Goal: Task Accomplishment & Management: Use online tool/utility

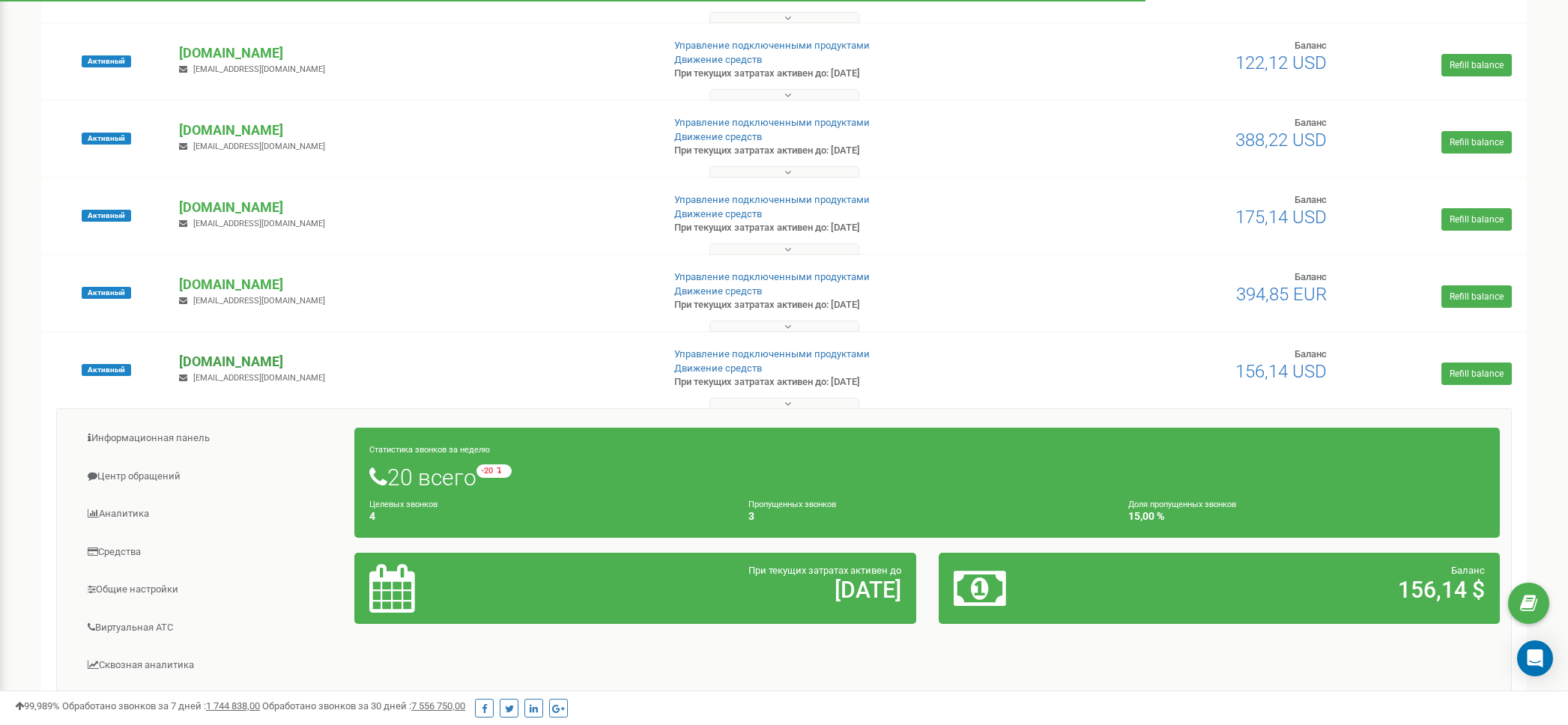
click at [251, 365] on p "[DOMAIN_NAME]" at bounding box center [413, 361] width 470 height 19
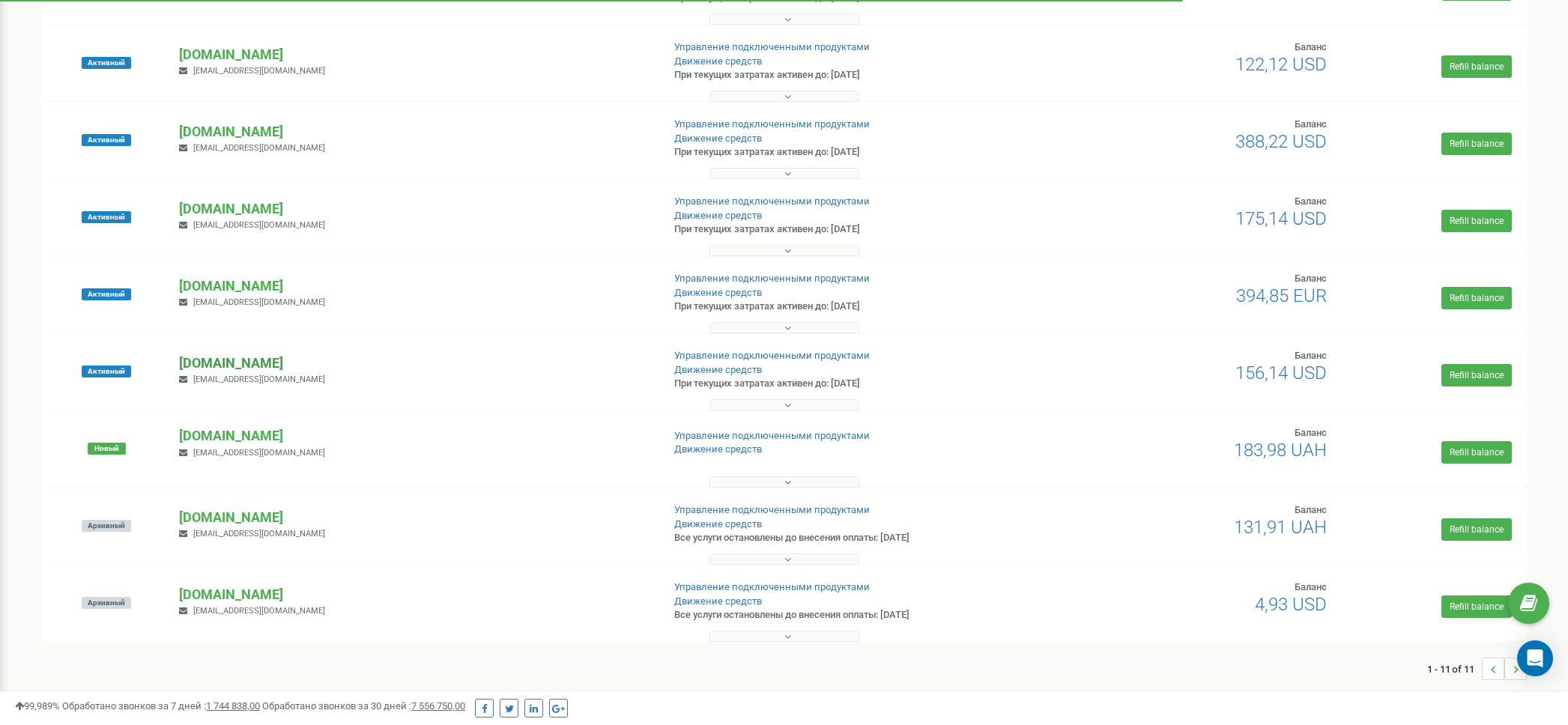
scroll to position [371, 0]
click at [254, 363] on p "[DOMAIN_NAME]" at bounding box center [413, 363] width 470 height 19
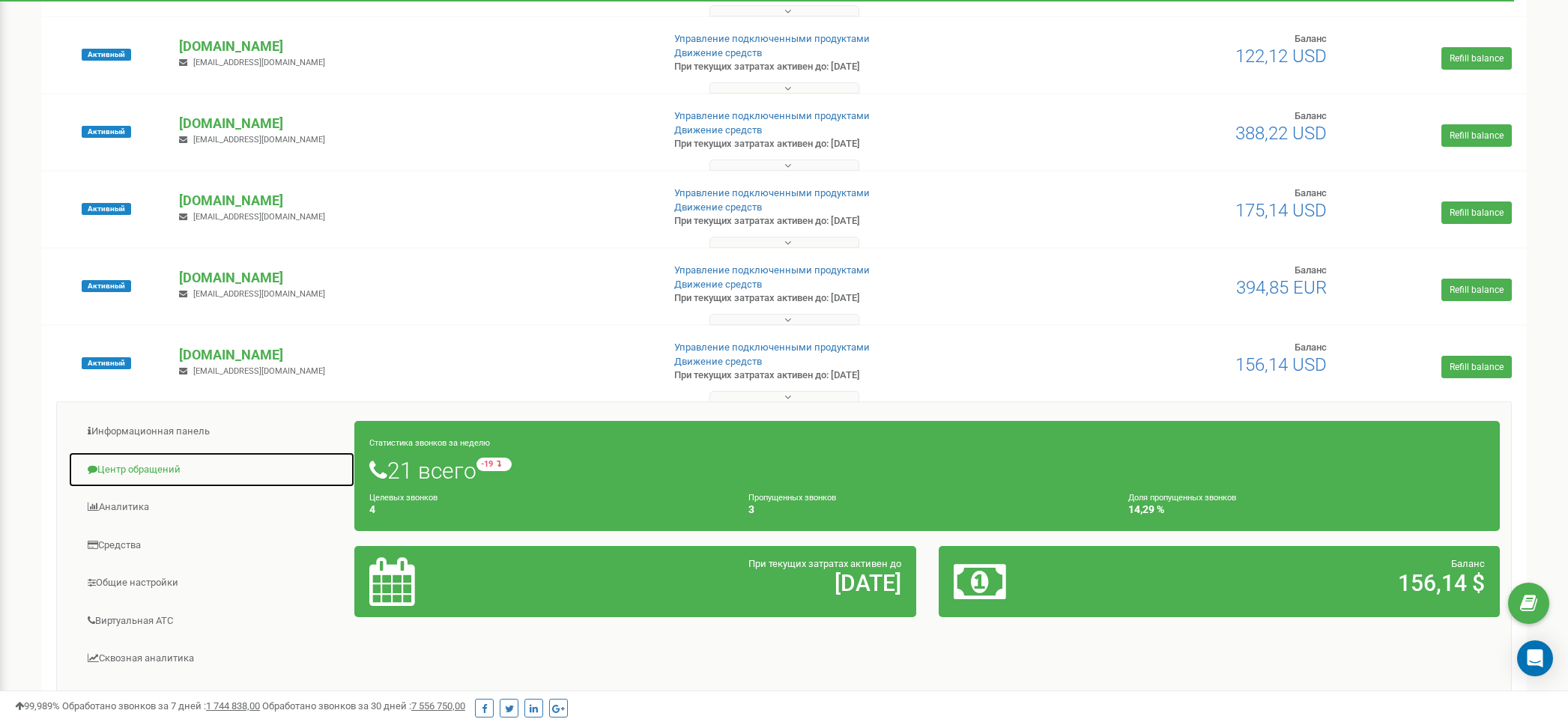
click at [131, 468] on link "Центр обращений" at bounding box center [212, 471] width 287 height 37
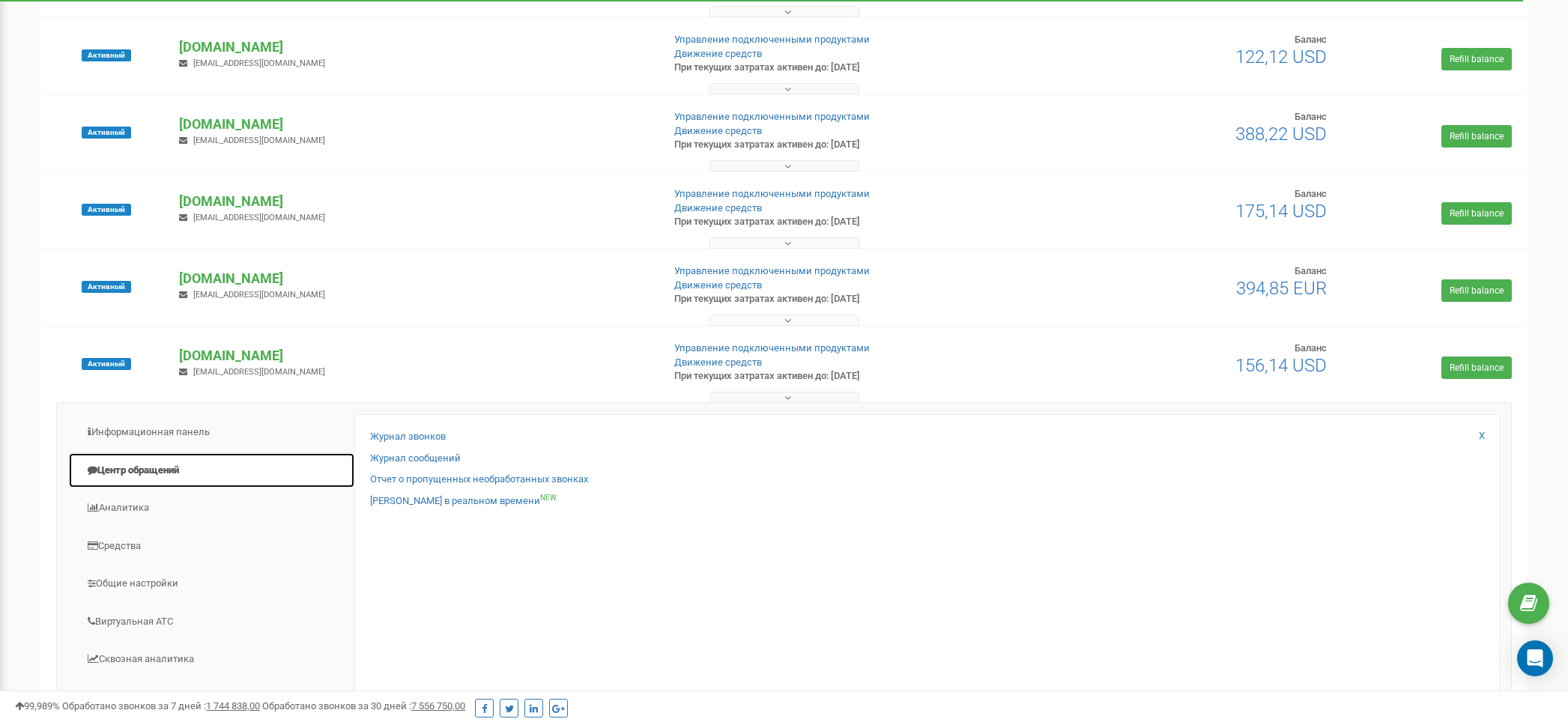
scroll to position [376, 0]
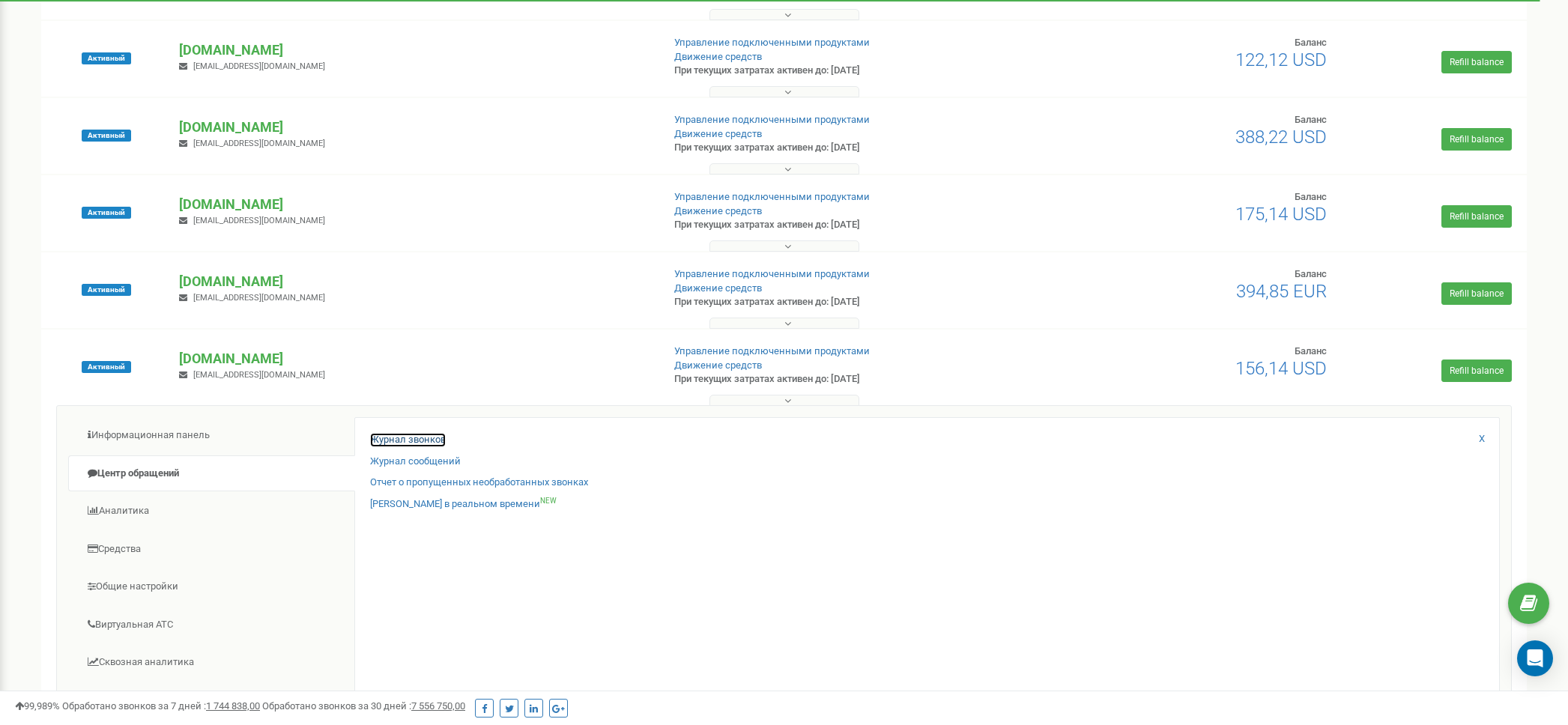
click at [428, 439] on link "Журнал звонков" at bounding box center [408, 439] width 75 height 14
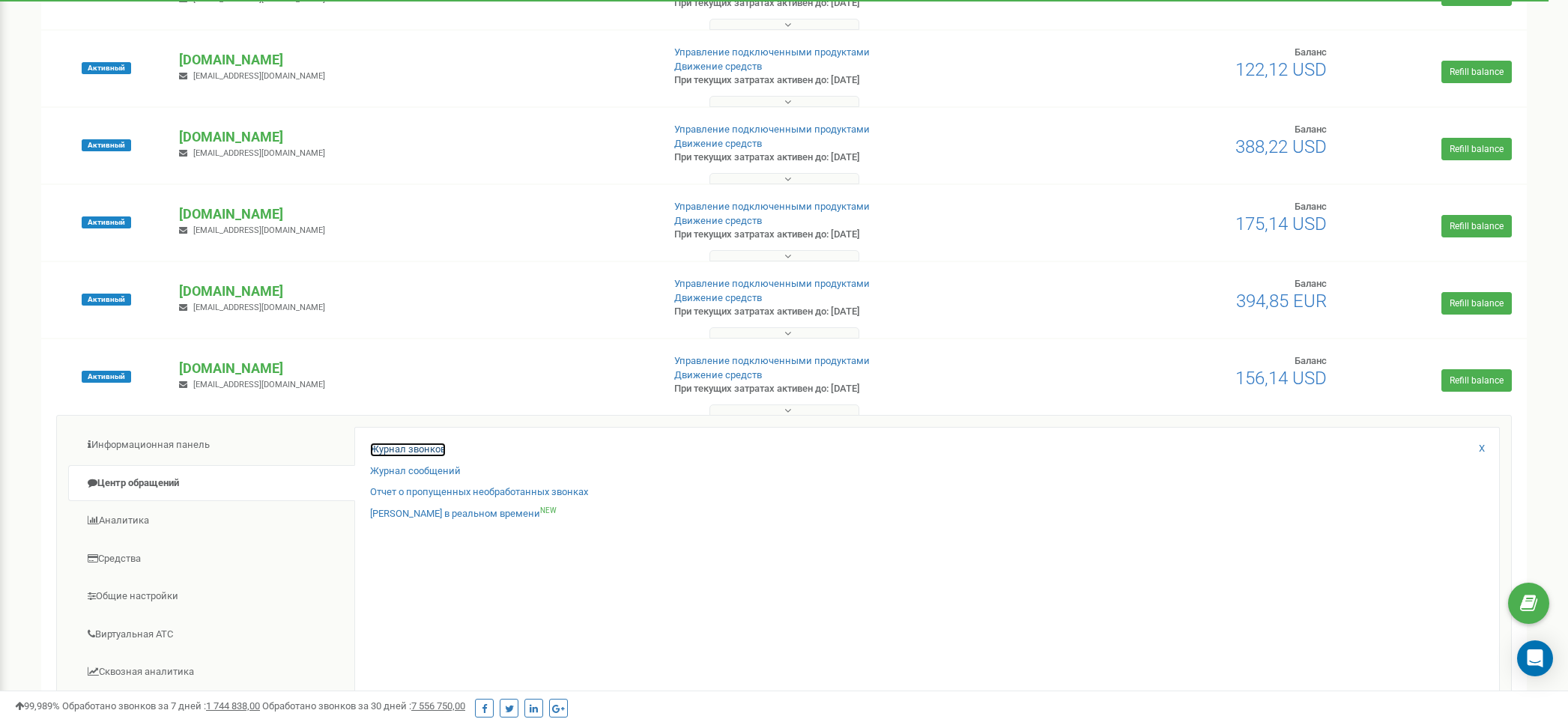
scroll to position [366, 0]
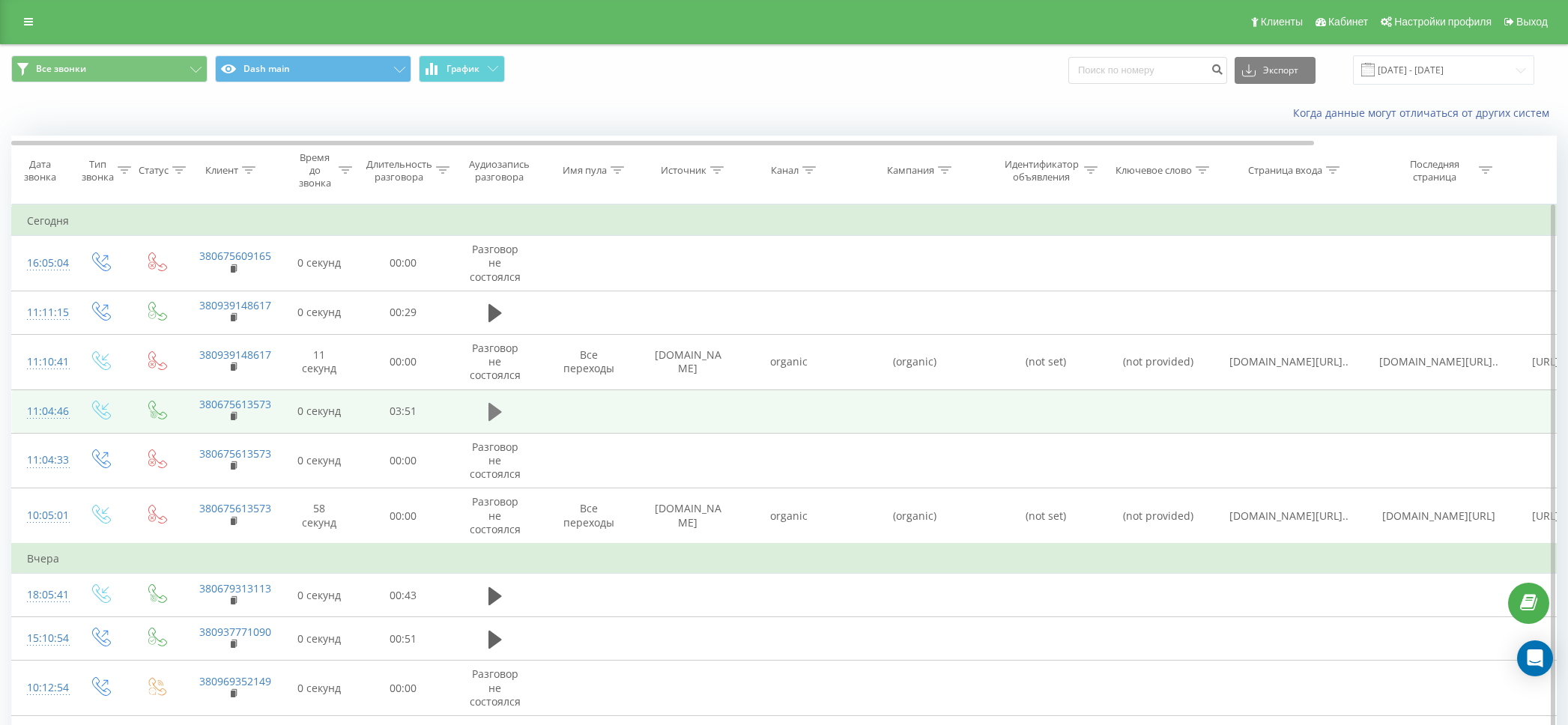
click at [496, 410] on icon at bounding box center [494, 413] width 14 height 18
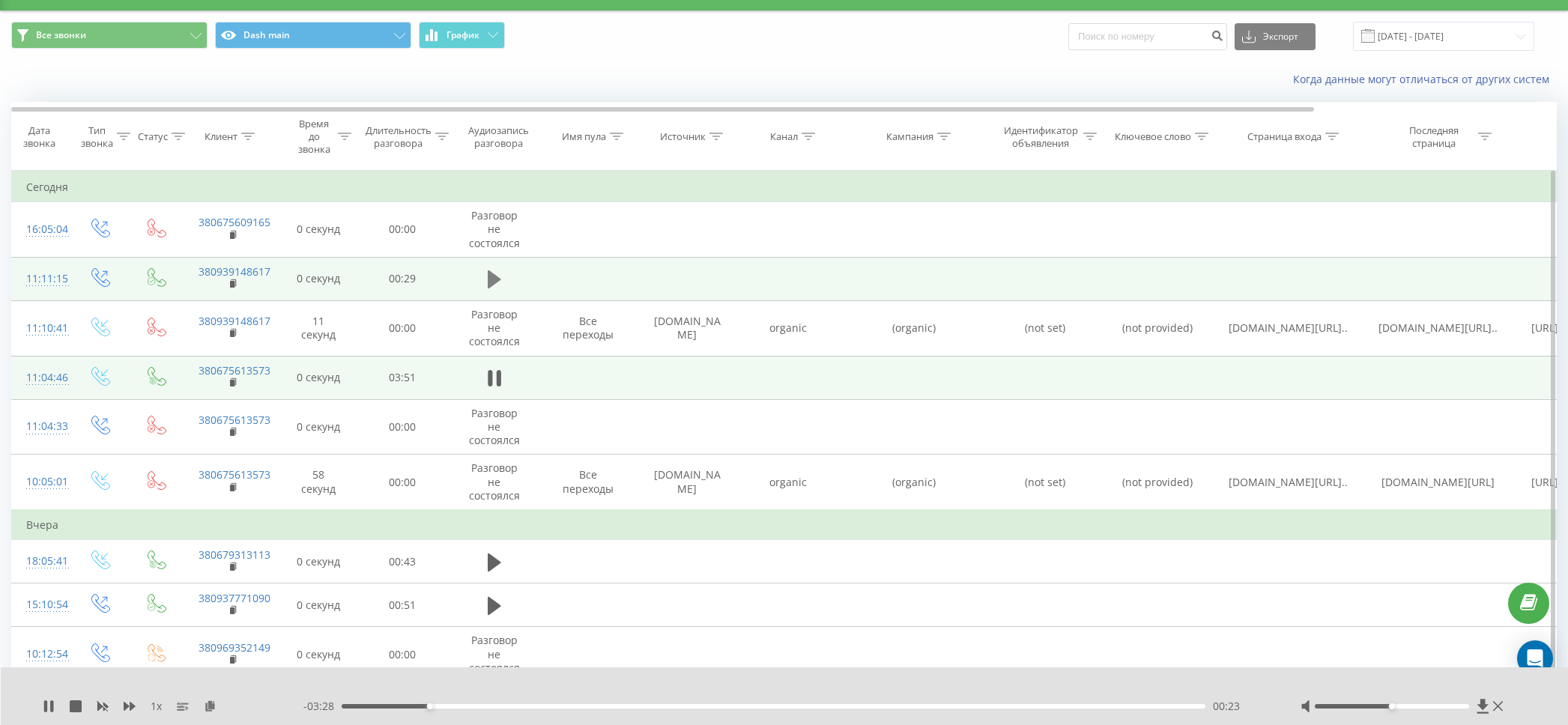
click at [498, 279] on icon at bounding box center [494, 280] width 14 height 18
